Goal: Task Accomplishment & Management: Complete application form

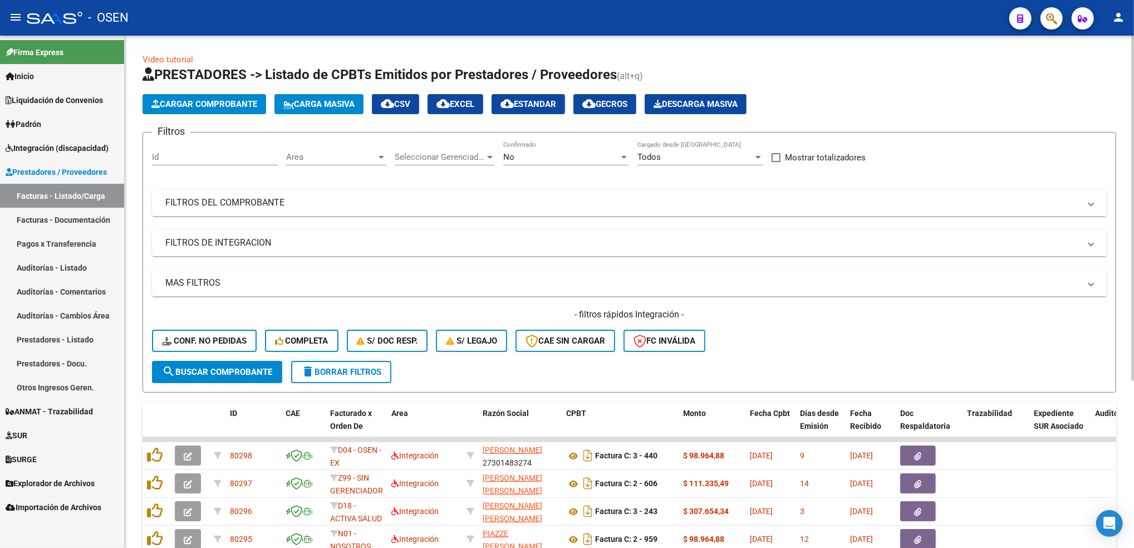
click at [1107, 108] on div "Video tutorial PRESTADORES -> Listado de CPBTs Emitidos por Prestadores / Prove…" at bounding box center [631, 412] width 1012 height 752
click at [229, 96] on button "Cargar Comprobante" at bounding box center [205, 104] width 124 height 20
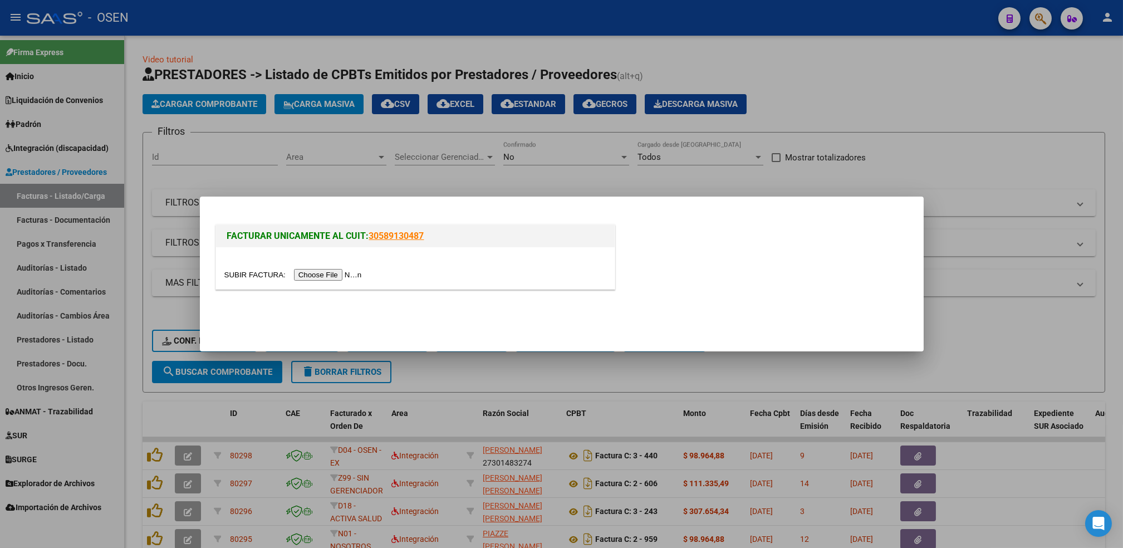
click at [329, 275] on input "file" at bounding box center [294, 275] width 141 height 12
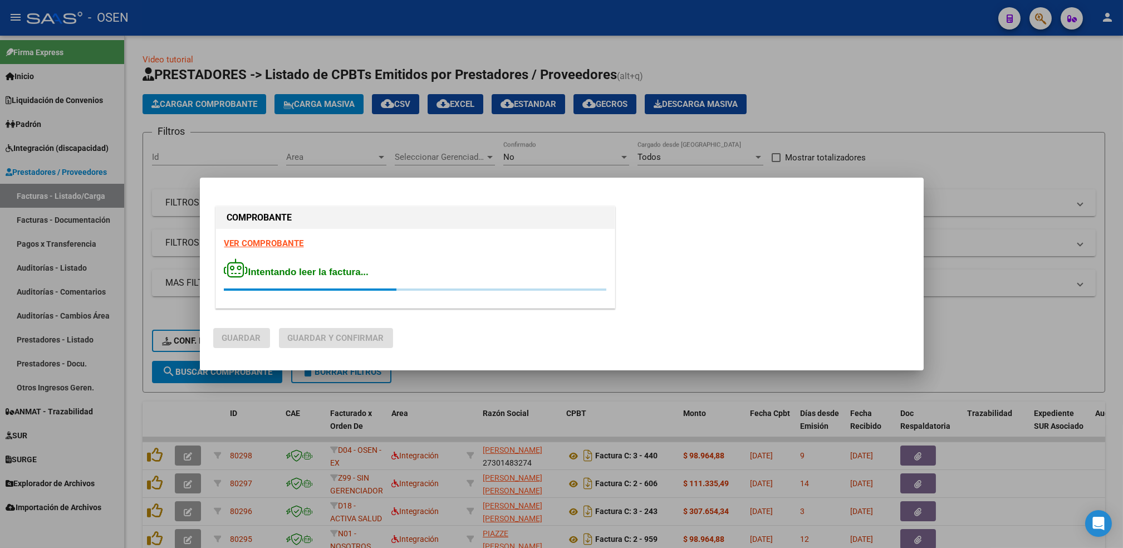
click at [283, 240] on strong "VER COMPROBANTE" at bounding box center [264, 243] width 80 height 10
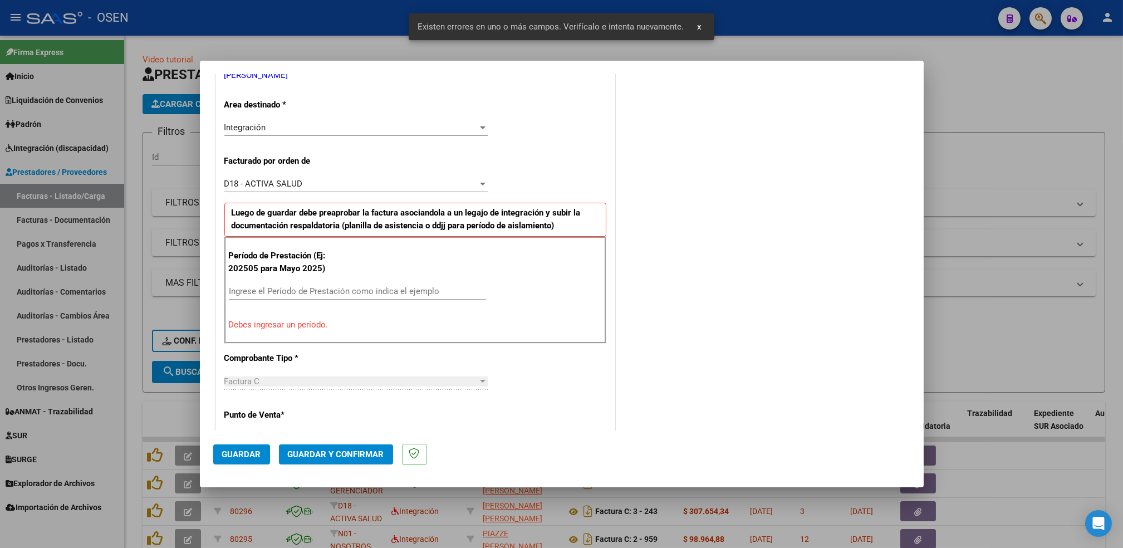
scroll to position [245, 0]
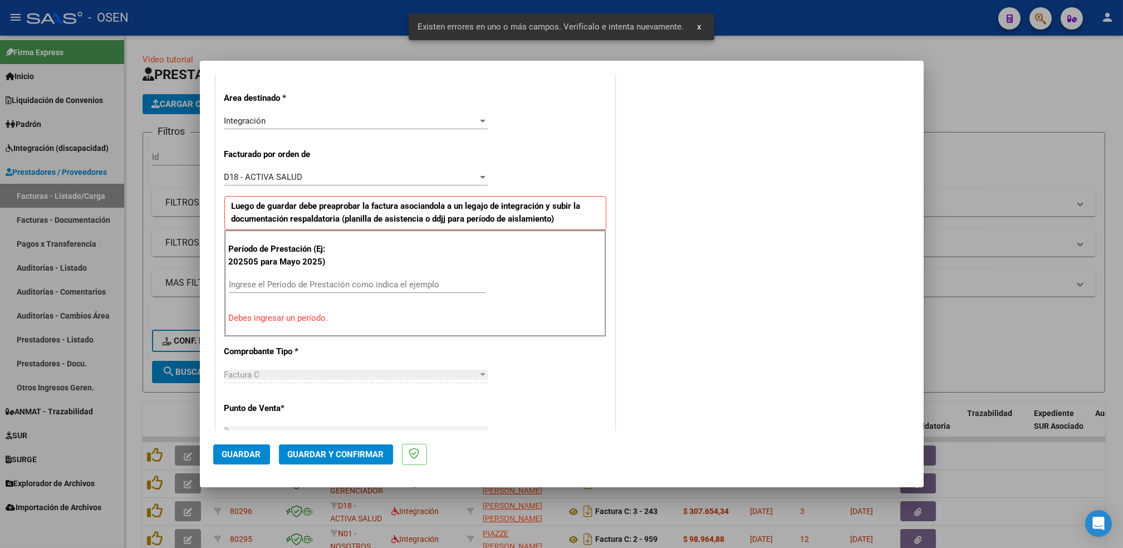
click at [314, 283] on input "Ingrese el Período de Prestación como indica el ejemplo" at bounding box center [357, 285] width 257 height 10
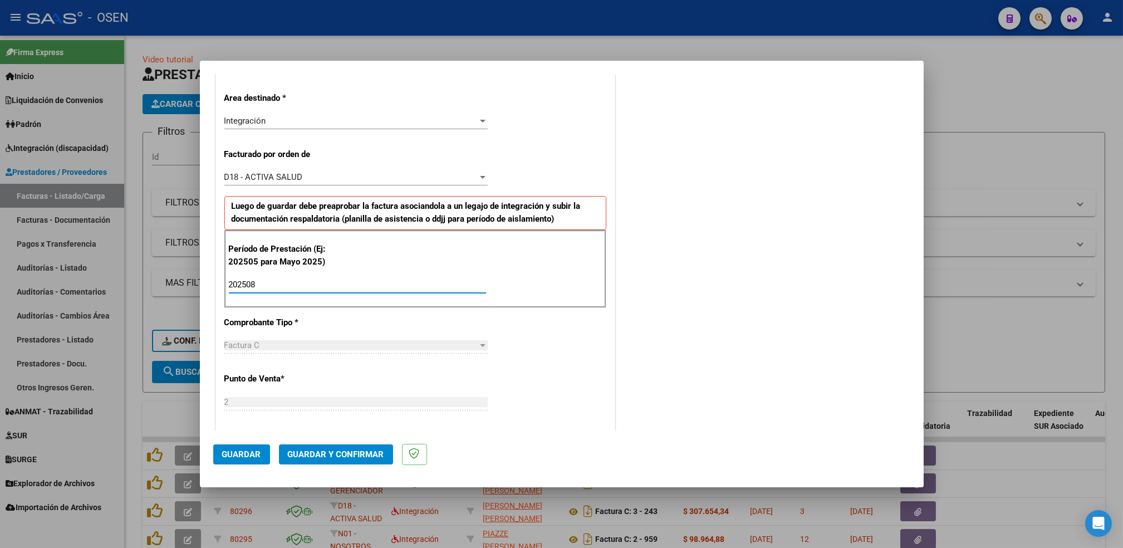
type input "202508"
click at [248, 446] on button "Guardar" at bounding box center [241, 454] width 57 height 20
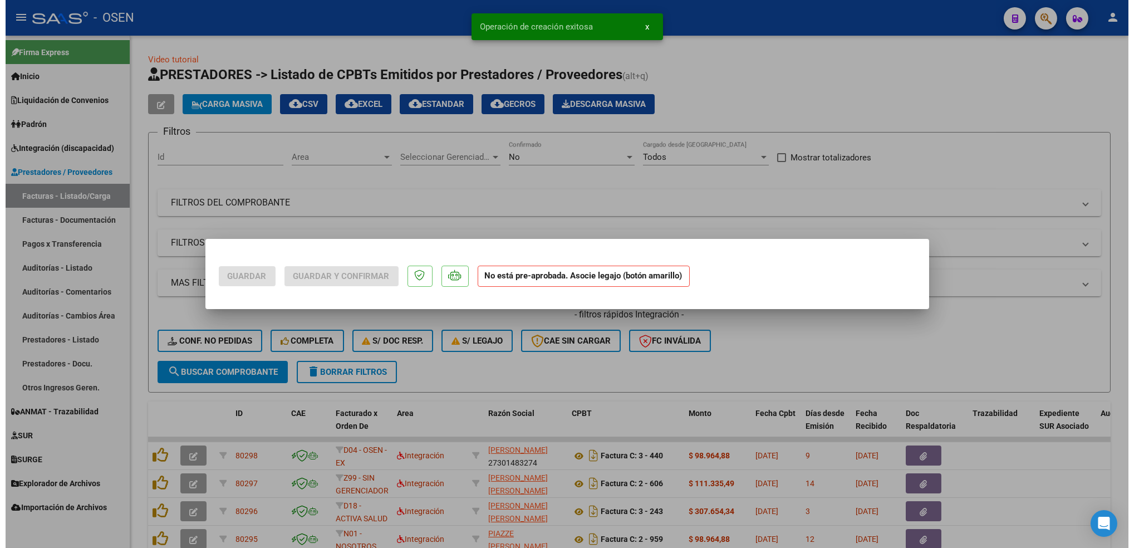
scroll to position [0, 0]
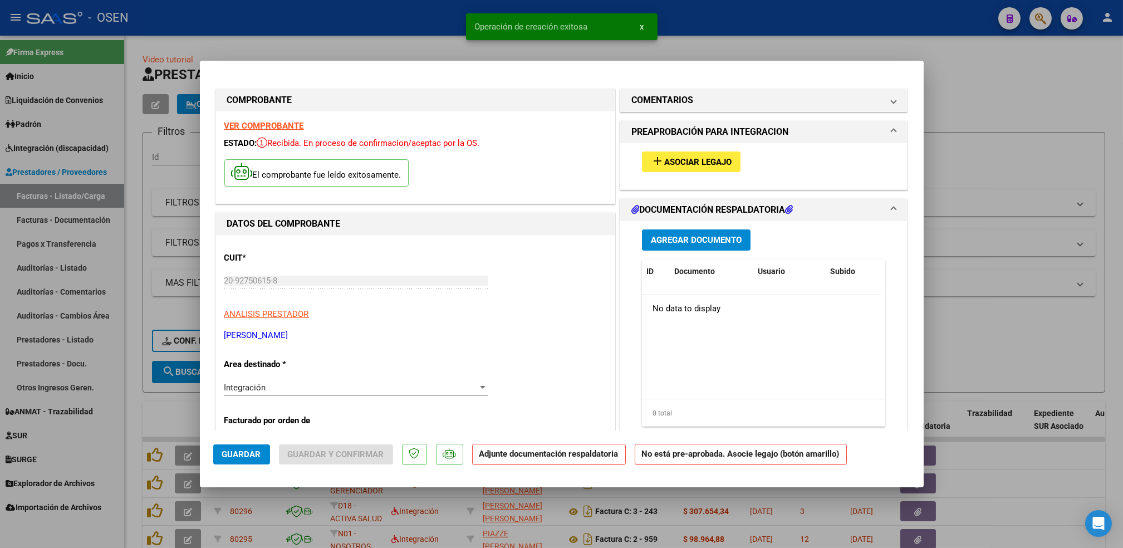
click at [709, 161] on span "Asociar Legajo" at bounding box center [697, 162] width 67 height 10
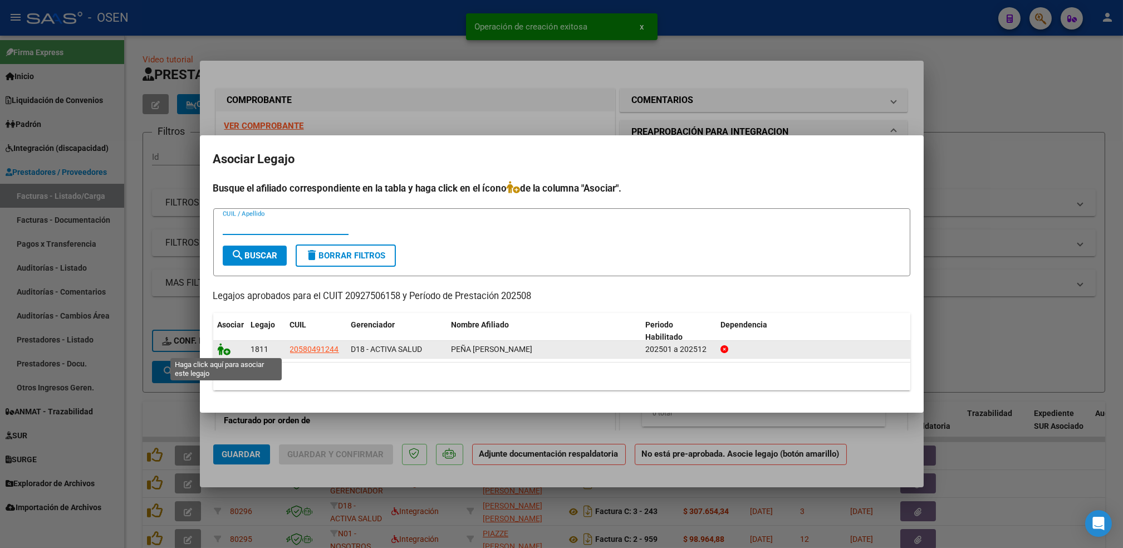
click at [224, 349] on icon at bounding box center [224, 349] width 13 height 12
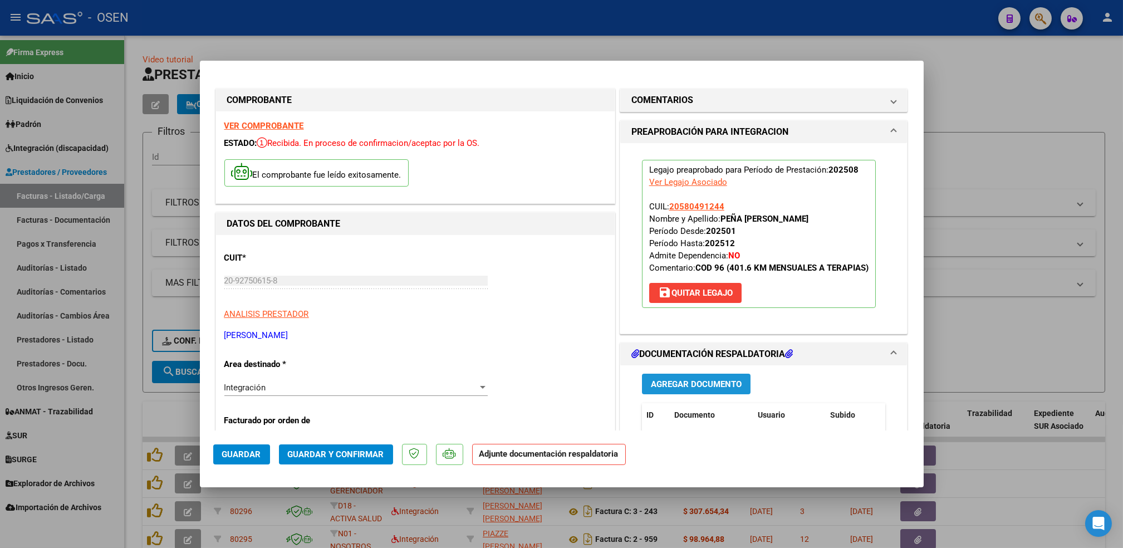
click at [712, 379] on span "Agregar Documento" at bounding box center [696, 384] width 91 height 10
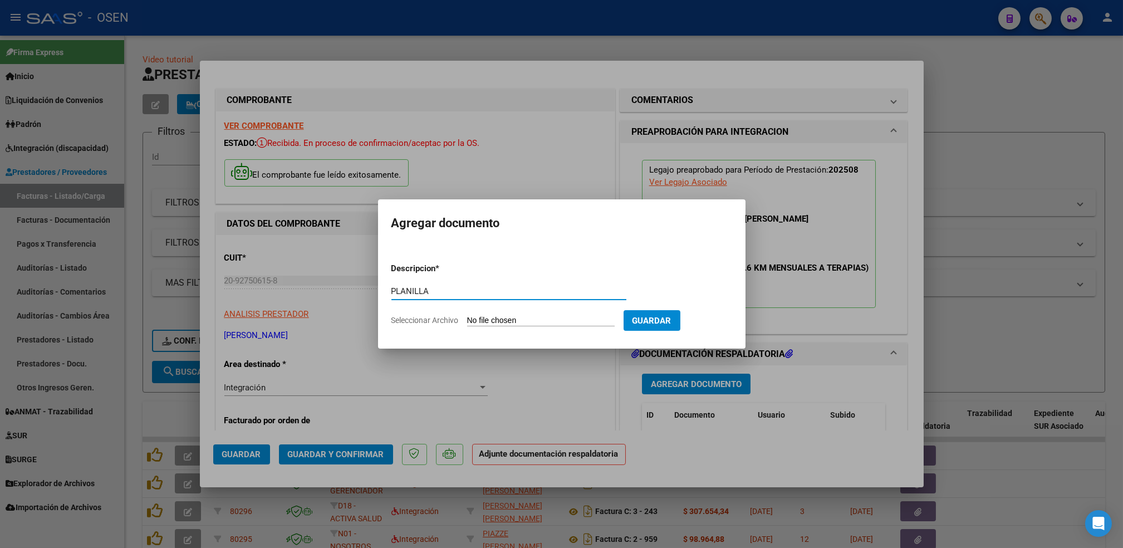
type input "PLANILLA"
click at [467, 316] on input "Seleccionar Archivo" at bounding box center [541, 321] width 148 height 11
type input "C:\fakepath\Adobe [DEMOGRAPHIC_DATA] [DATE] (1).pdf"
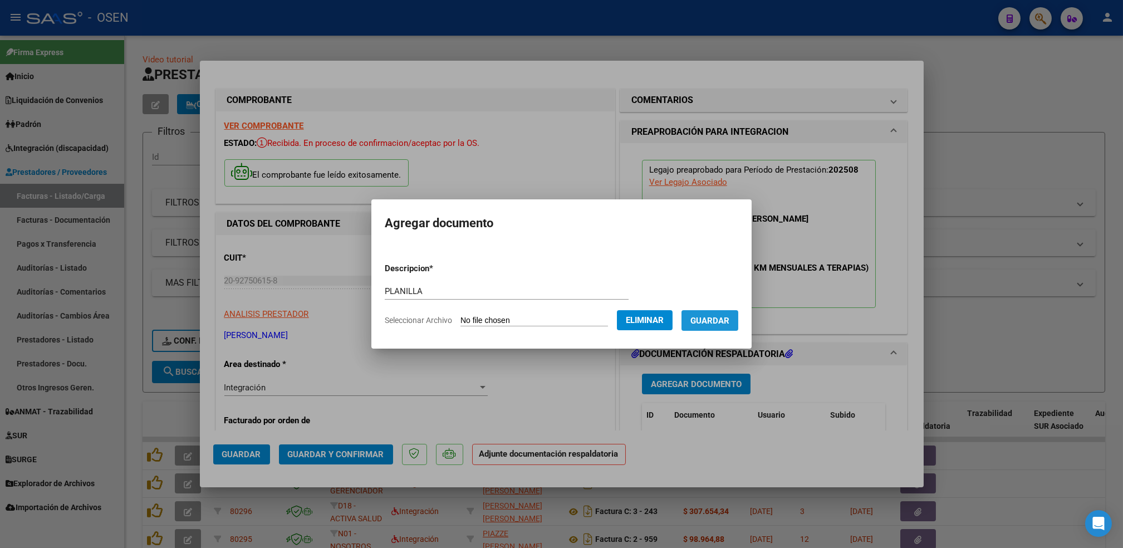
click at [709, 326] on button "Guardar" at bounding box center [710, 320] width 57 height 21
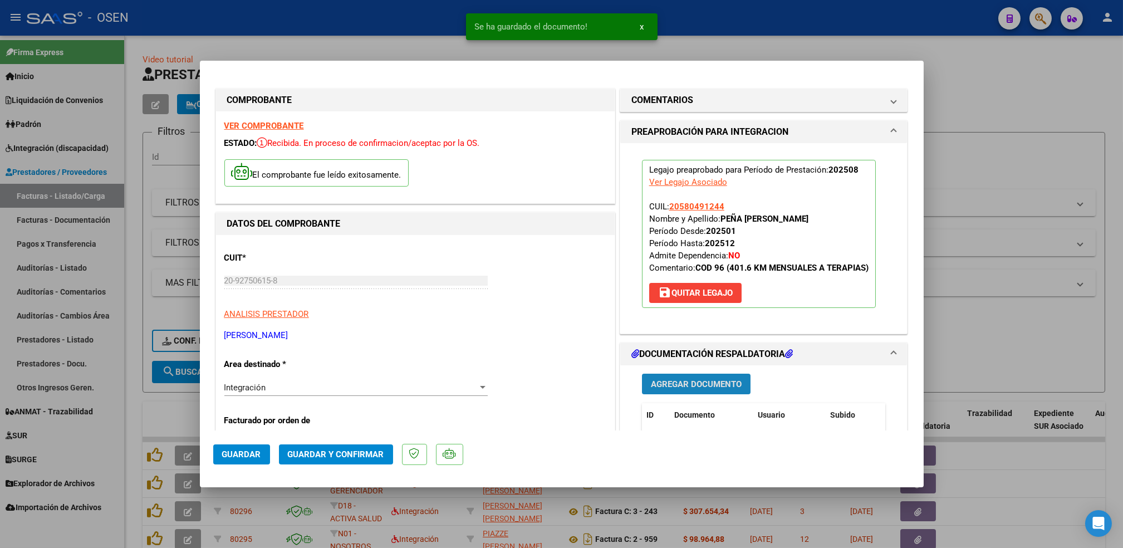
click at [698, 381] on span "Agregar Documento" at bounding box center [696, 384] width 91 height 10
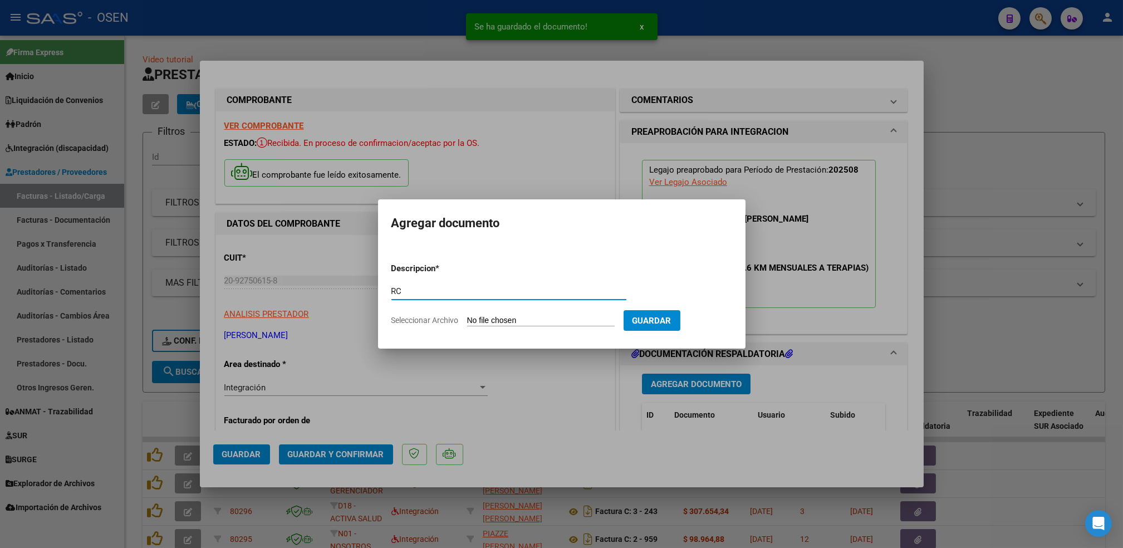
type input "RC"
click at [467, 316] on input "Seleccionar Archivo" at bounding box center [541, 321] width 148 height 11
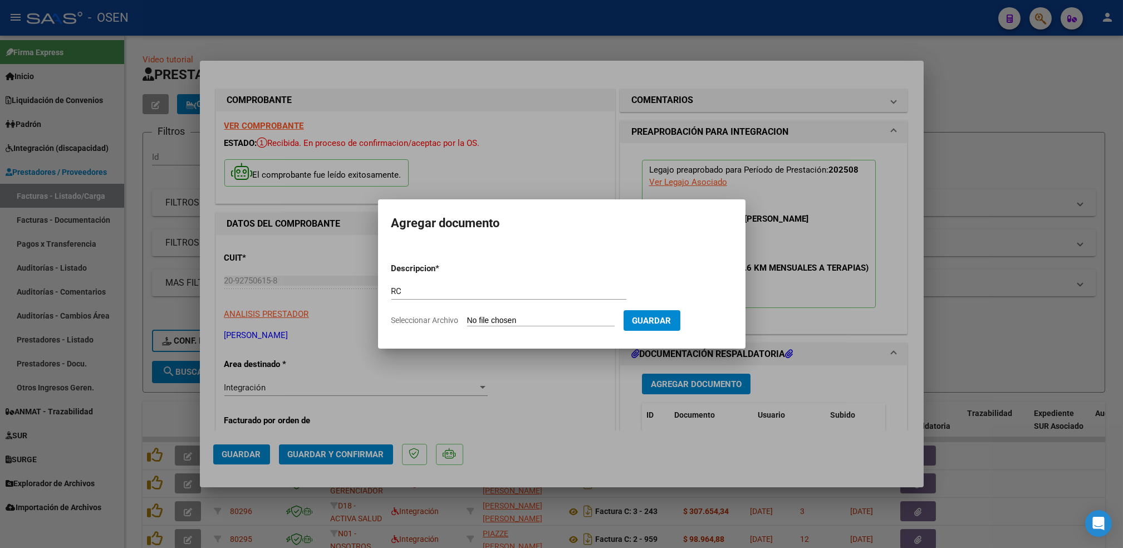
type input "C:\fakepath\Adobe [DEMOGRAPHIC_DATA] [DATE] (3).pdf"
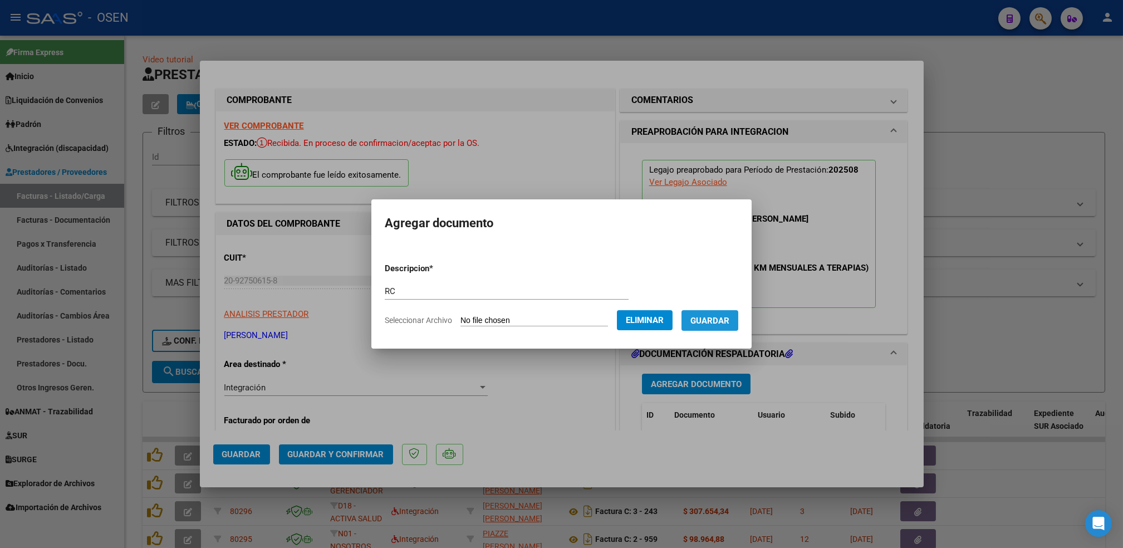
click at [722, 330] on button "Guardar" at bounding box center [710, 320] width 57 height 21
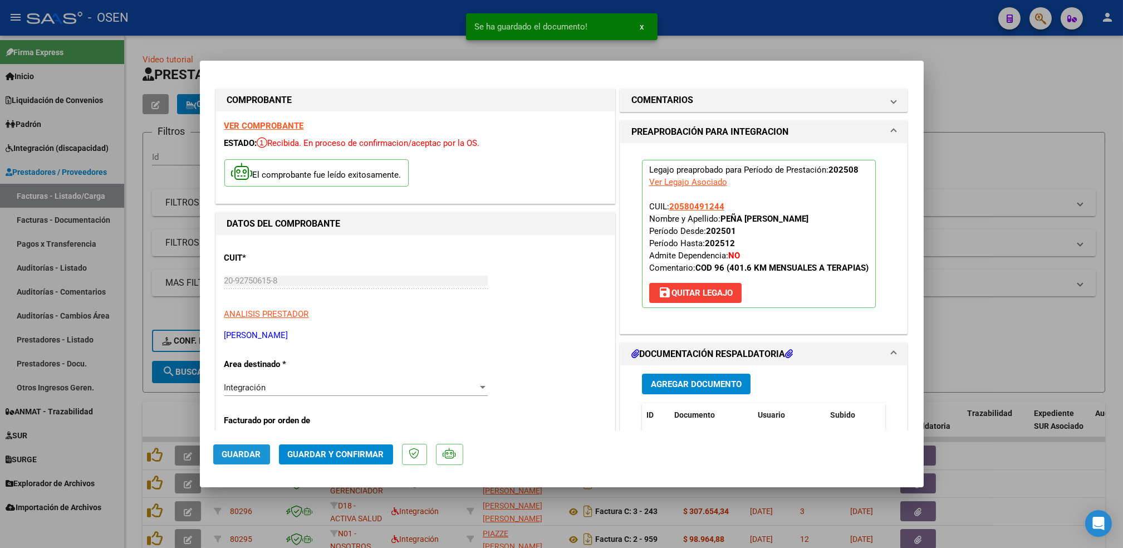
click at [260, 456] on span "Guardar" at bounding box center [241, 454] width 39 height 10
click at [133, 435] on div at bounding box center [561, 274] width 1123 height 548
